Goal: Task Accomplishment & Management: Manage account settings

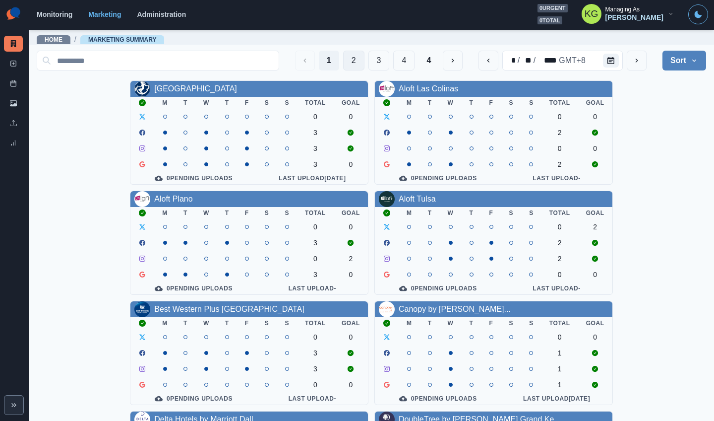
click at [349, 62] on button "2" at bounding box center [353, 61] width 21 height 20
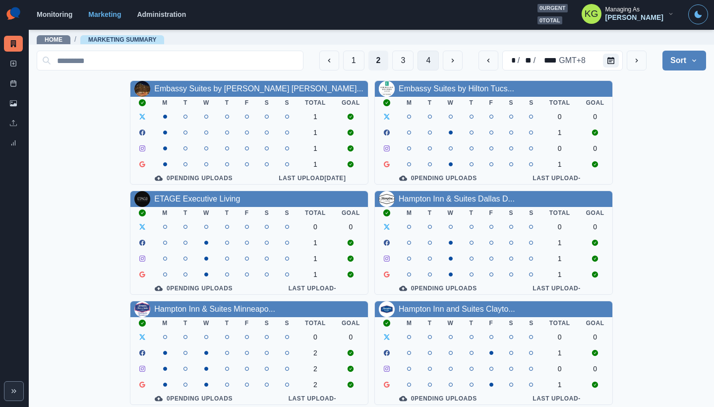
click at [422, 61] on button "4" at bounding box center [428, 61] width 21 height 20
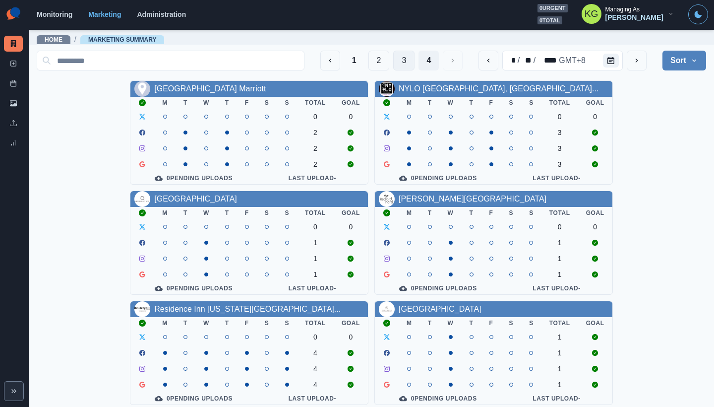
click at [396, 59] on button "3" at bounding box center [403, 61] width 21 height 20
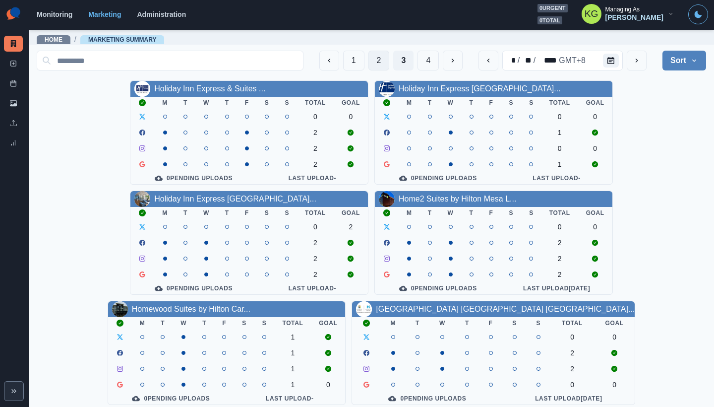
click at [373, 67] on button "2" at bounding box center [379, 61] width 21 height 20
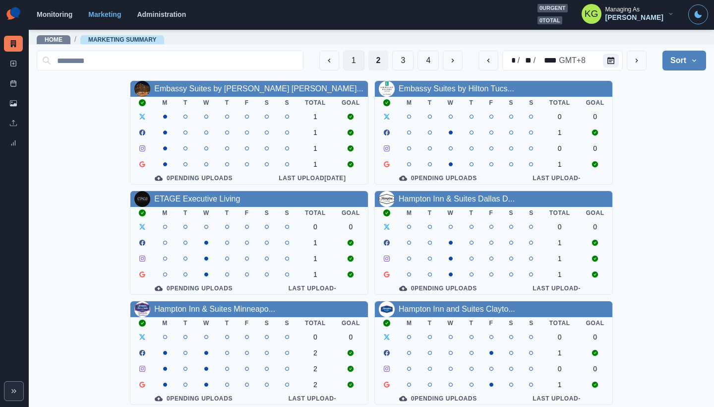
click at [349, 64] on button "1" at bounding box center [353, 61] width 21 height 20
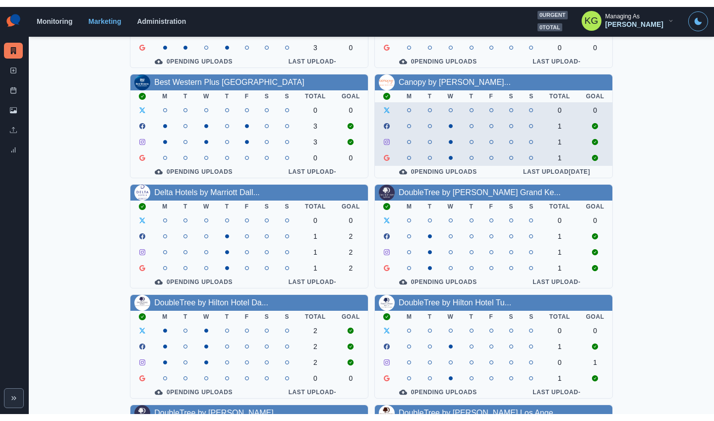
scroll to position [142, 0]
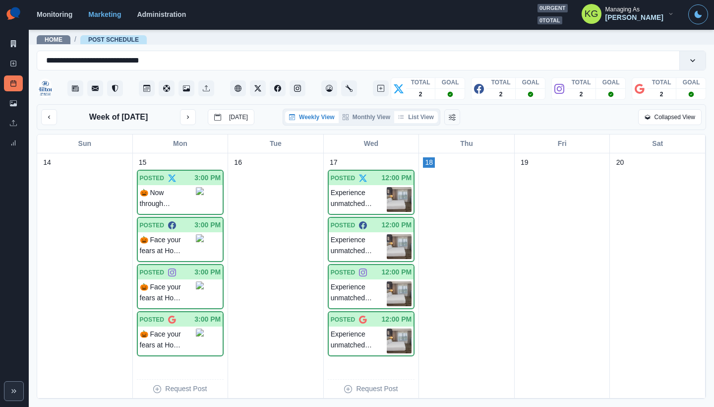
click at [425, 121] on button "List View" at bounding box center [416, 117] width 44 height 12
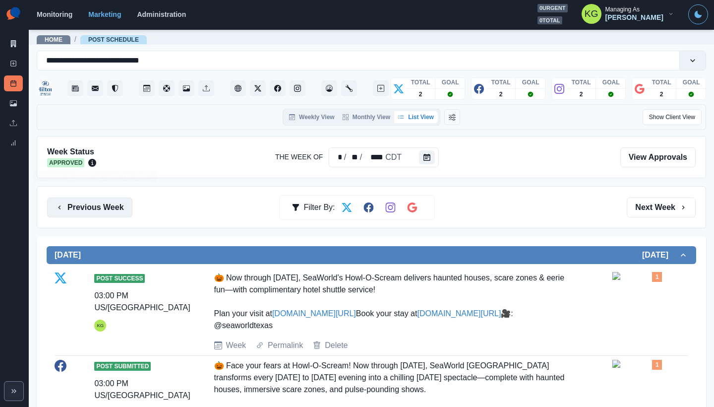
click at [91, 214] on button "Previous Week" at bounding box center [89, 207] width 85 height 20
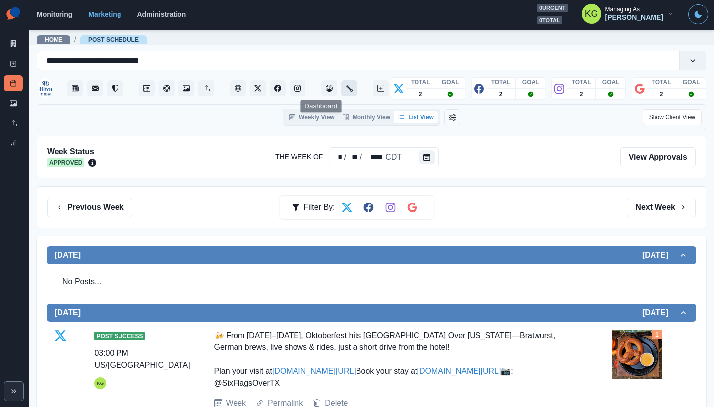
click at [346, 91] on icon "Administration" at bounding box center [349, 88] width 7 height 7
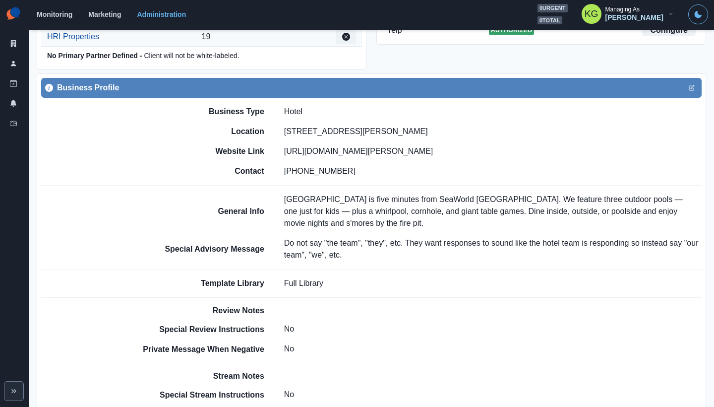
scroll to position [560, 0]
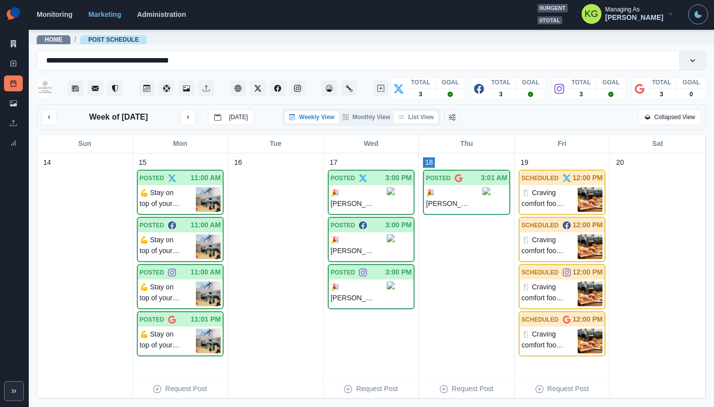
click at [420, 123] on button "List View" at bounding box center [416, 117] width 44 height 12
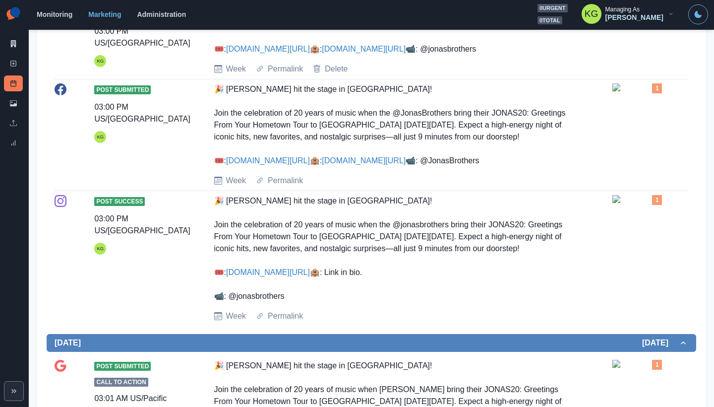
scroll to position [11, 0]
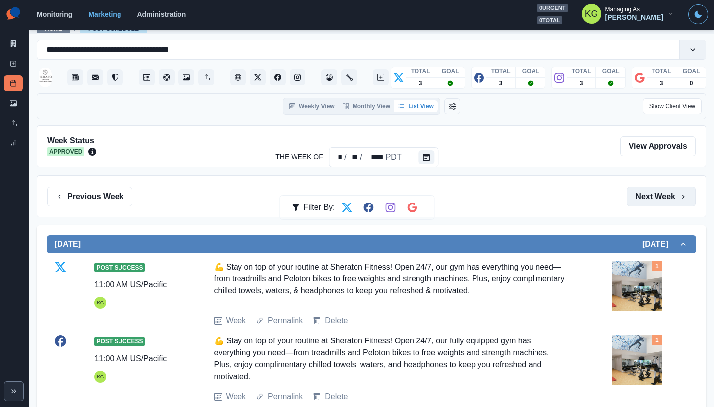
click at [636, 189] on button "Next Week" at bounding box center [661, 197] width 69 height 20
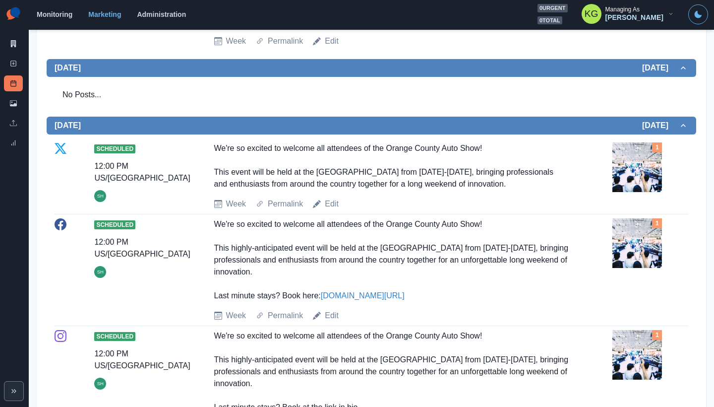
scroll to position [6, 0]
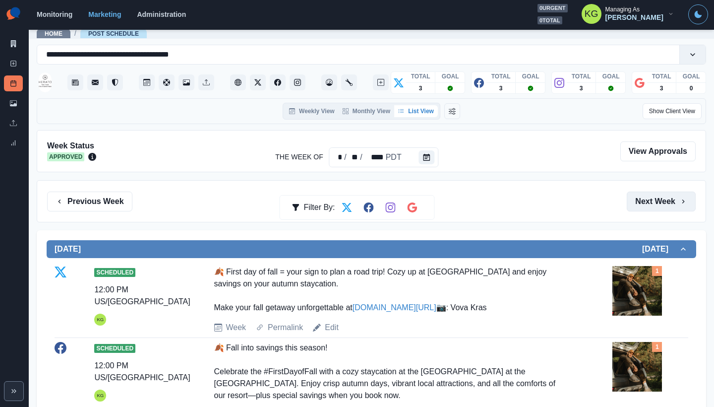
click at [647, 201] on button "Next Week" at bounding box center [661, 201] width 69 height 20
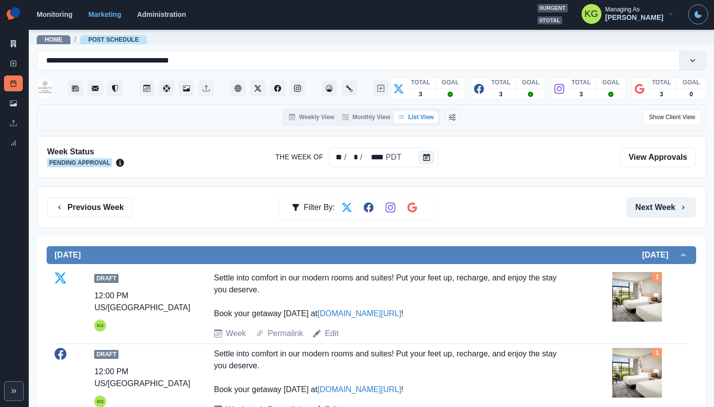
click at [638, 207] on button "Next Week" at bounding box center [661, 207] width 69 height 20
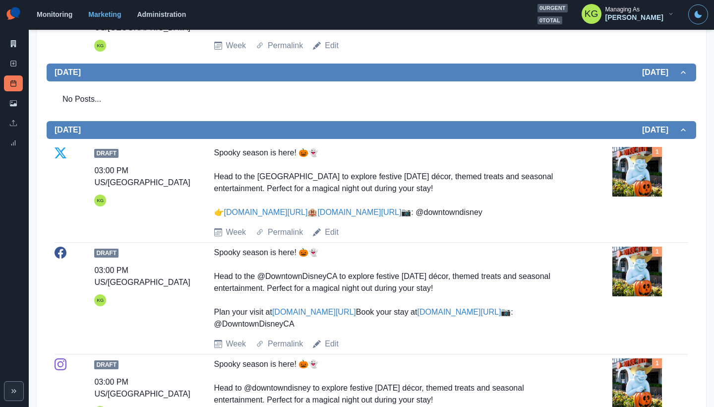
scroll to position [1279, 0]
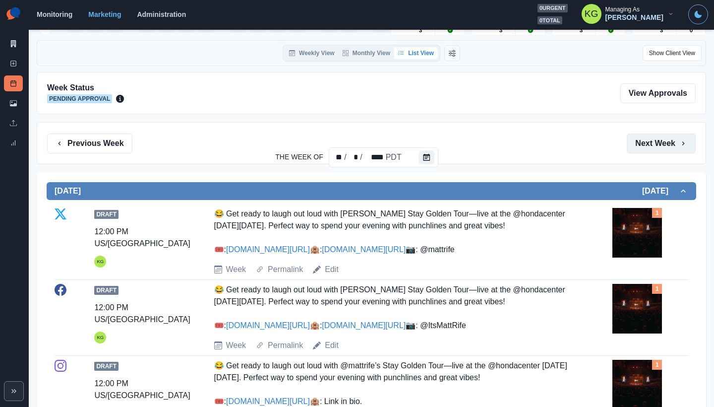
click at [670, 143] on button "Next Week" at bounding box center [661, 143] width 69 height 20
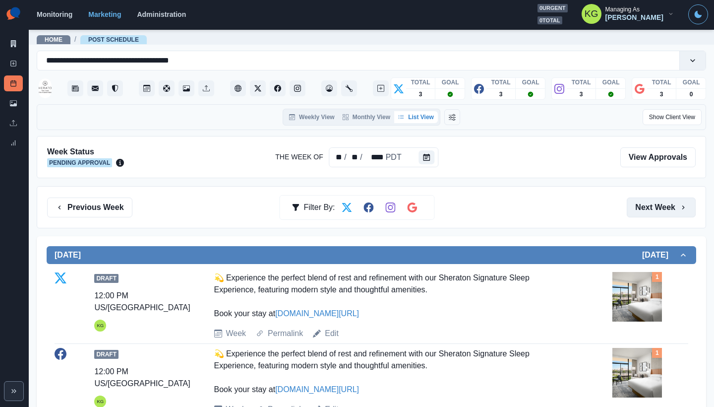
click at [649, 208] on button "Next Week" at bounding box center [661, 207] width 69 height 20
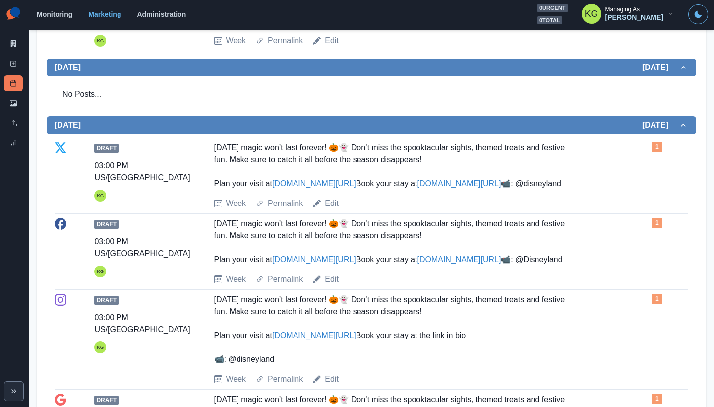
scroll to position [1129, 0]
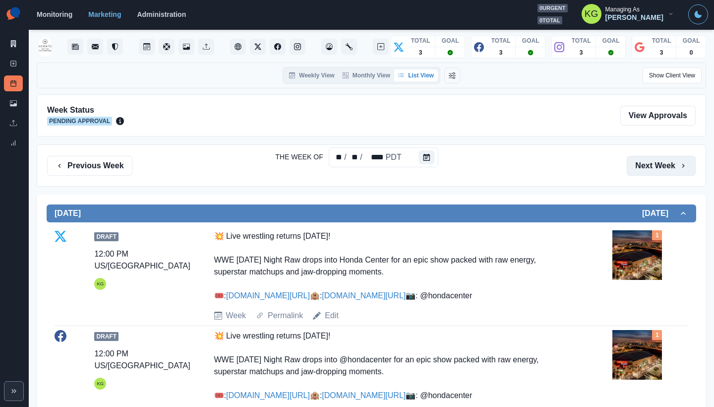
click at [656, 169] on button "Next Week" at bounding box center [661, 166] width 69 height 20
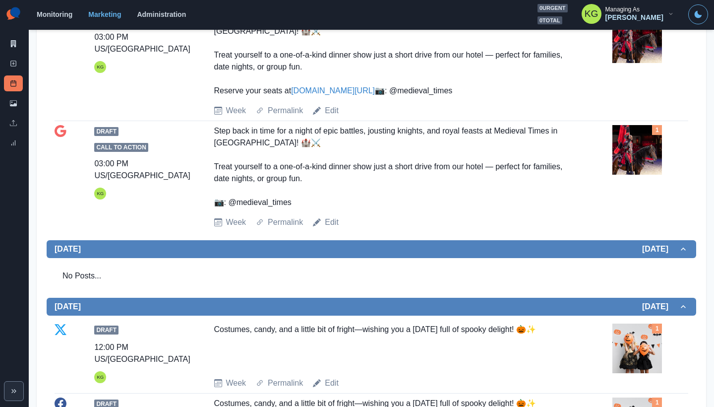
scroll to position [1273, 0]
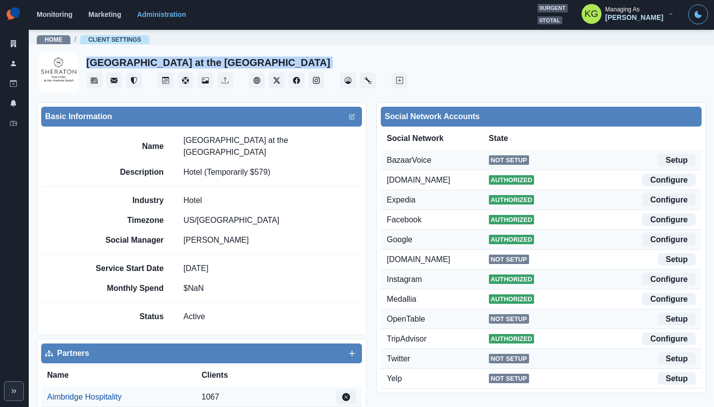
drag, startPoint x: 303, startPoint y: 60, endPoint x: 91, endPoint y: 50, distance: 212.0
click at [91, 50] on main "Home / Client Settings [GEOGRAPHIC_DATA] at the [GEOGRAPHIC_DATA] Basic Informa…" at bounding box center [372, 218] width 686 height 378
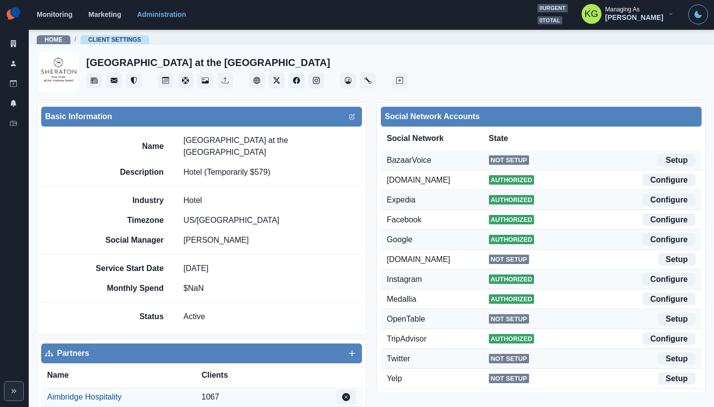
drag, startPoint x: 332, startPoint y: 62, endPoint x: 324, endPoint y: 63, distance: 8.1
click at [332, 62] on div "[GEOGRAPHIC_DATA] at the [GEOGRAPHIC_DATA]" at bounding box center [246, 73] width 321 height 32
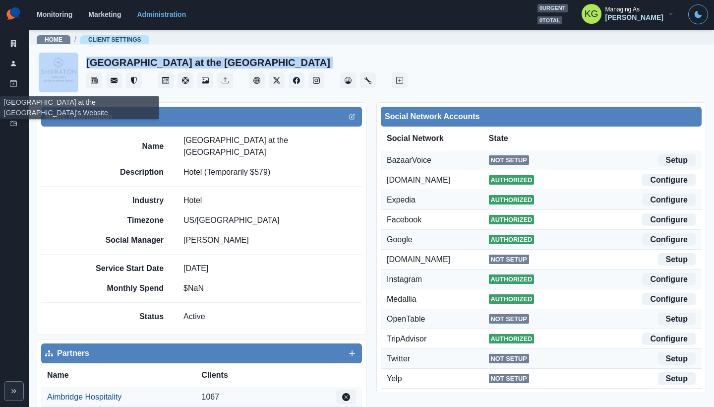
drag, startPoint x: 299, startPoint y: 68, endPoint x: 145, endPoint y: 62, distance: 153.4
click at [76, 64] on div "[GEOGRAPHIC_DATA] at the [GEOGRAPHIC_DATA]" at bounding box center [372, 73] width 670 height 44
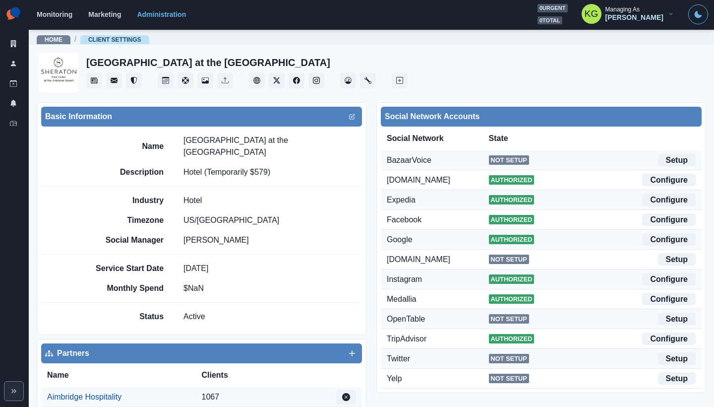
click at [297, 61] on div "[GEOGRAPHIC_DATA] at the [GEOGRAPHIC_DATA]" at bounding box center [246, 73] width 321 height 32
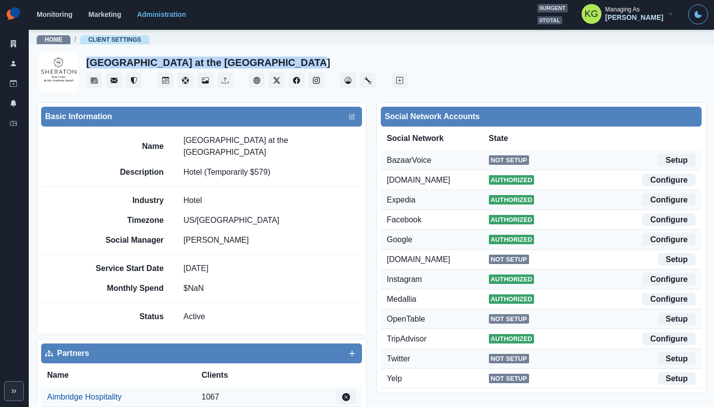
drag, startPoint x: 289, startPoint y: 62, endPoint x: 89, endPoint y: 58, distance: 199.9
click at [89, 58] on div "[GEOGRAPHIC_DATA] at the [GEOGRAPHIC_DATA]" at bounding box center [246, 73] width 321 height 32
copy h2 "[GEOGRAPHIC_DATA] at the [GEOGRAPHIC_DATA]"
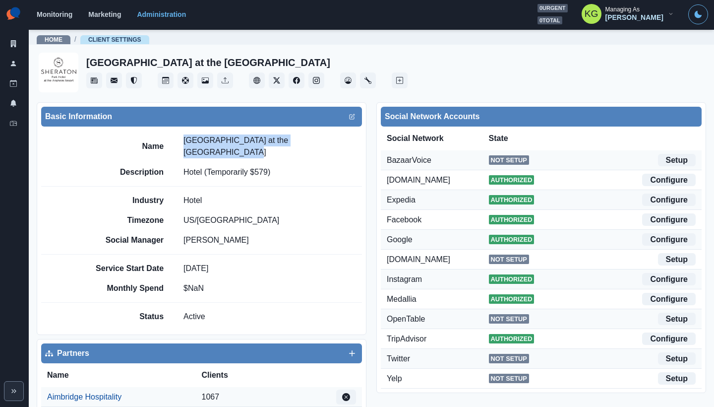
drag, startPoint x: 334, startPoint y: 143, endPoint x: 177, endPoint y: 143, distance: 156.8
click at [177, 143] on div "Name [GEOGRAPHIC_DATA] at the [GEOGRAPHIC_DATA]" at bounding box center [225, 146] width 273 height 24
copy p "[GEOGRAPHIC_DATA] at the [GEOGRAPHIC_DATA]"
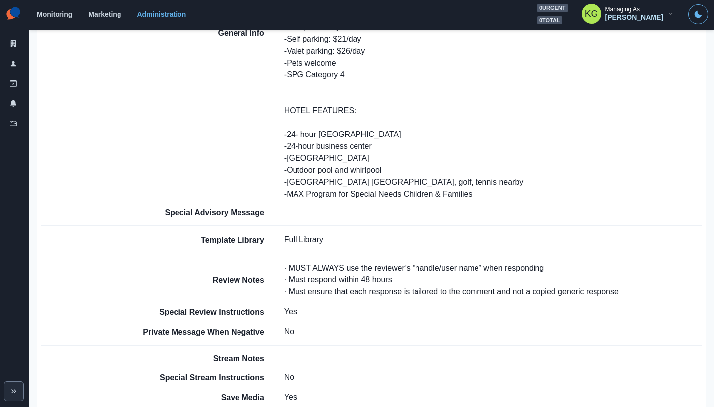
scroll to position [676, 0]
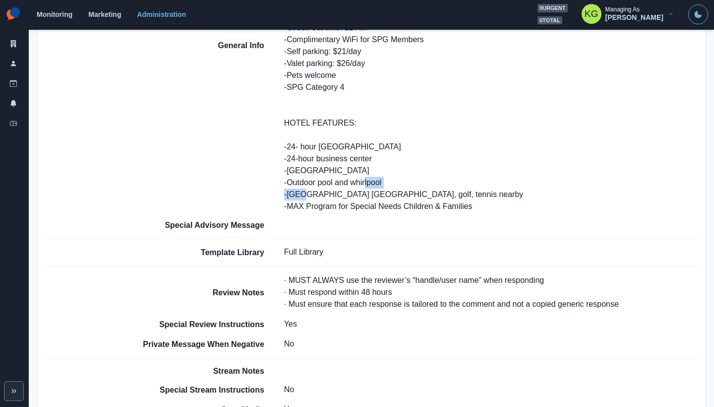
drag, startPoint x: 343, startPoint y: 167, endPoint x: 287, endPoint y: 167, distance: 56.6
click at [287, 167] on p "Surrounded by world-famous Disneyland® theme parks, shopping, dining and entert…" at bounding box center [493, 45] width 418 height 333
copy p "DISNEYLAND®"
drag, startPoint x: 460, startPoint y: 173, endPoint x: 287, endPoint y: 167, distance: 173.2
click at [287, 167] on p "Surrounded by world-famous Disneyland® theme parks, shopping, dining and entert…" at bounding box center [493, 45] width 418 height 333
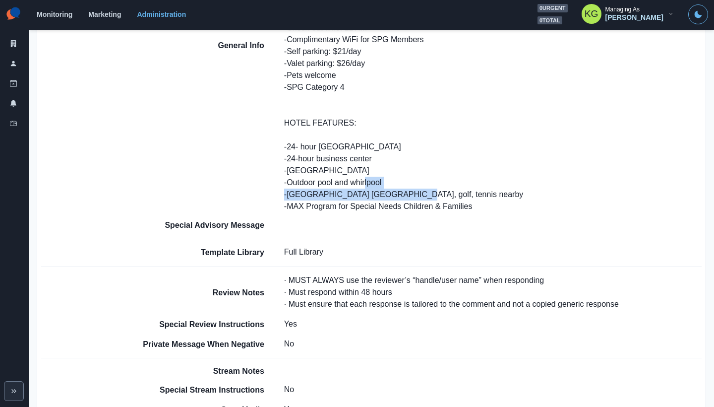
copy p "[GEOGRAPHIC_DATA] [GEOGRAPHIC_DATA]"
